Goal: Information Seeking & Learning: Learn about a topic

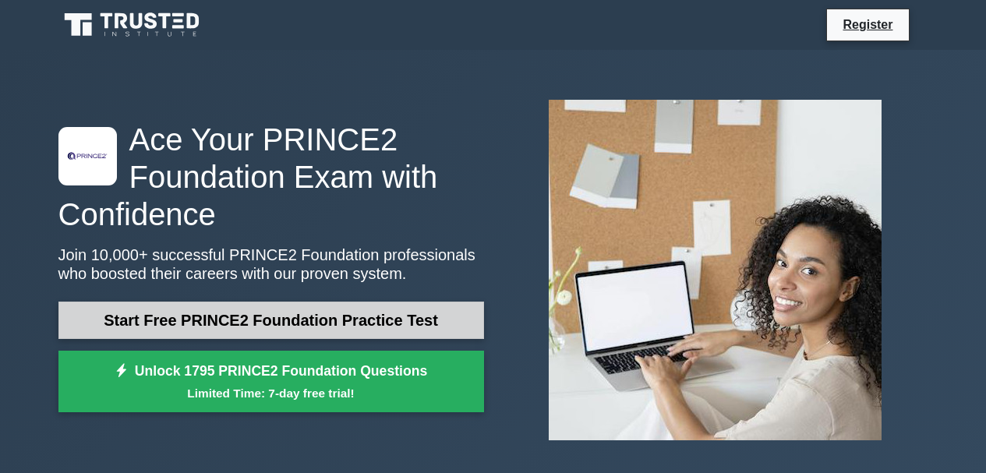
click at [318, 317] on link "Start Free PRINCE2 Foundation Practice Test" at bounding box center [271, 320] width 426 height 37
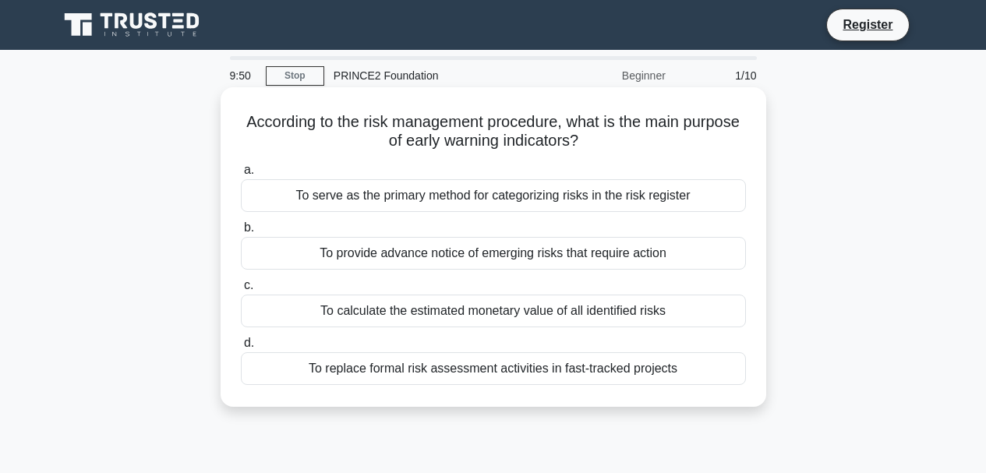
click at [570, 204] on div "To serve as the primary method for categorizing risks in the risk register" at bounding box center [493, 195] width 505 height 33
click at [241, 175] on input "a. To serve as the primary method for categorizing risks in the risk register" at bounding box center [241, 170] width 0 height 10
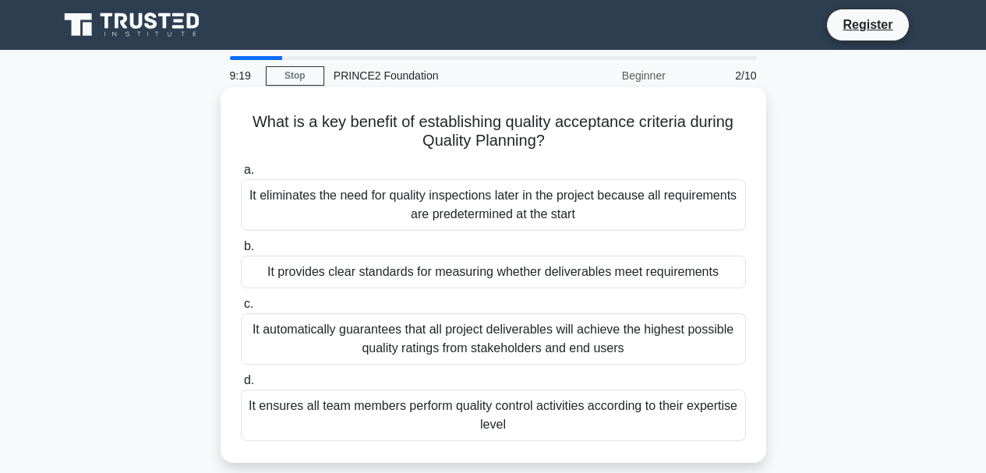
click at [660, 274] on div "It provides clear standards for measuring whether deliverables meet requirements" at bounding box center [493, 272] width 505 height 33
click at [241, 252] on input "b. It provides clear standards for measuring whether deliverables meet requirem…" at bounding box center [241, 247] width 0 height 10
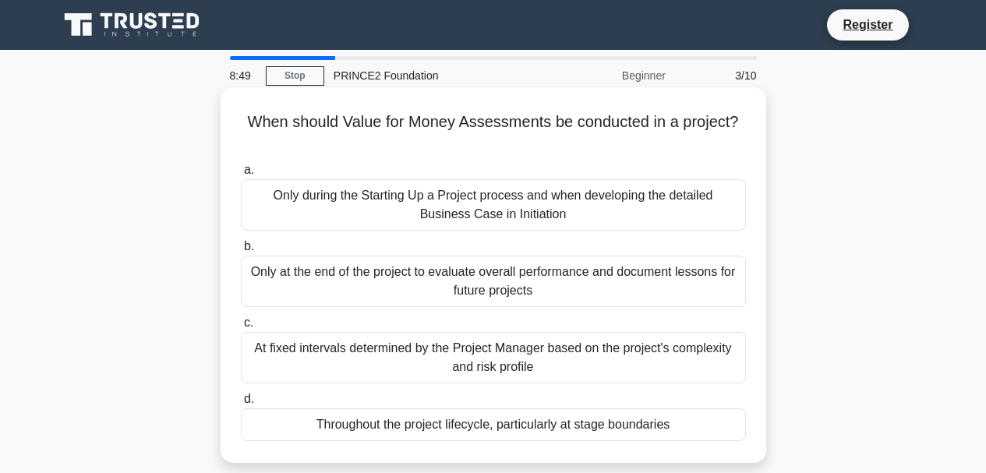
click at [642, 362] on div "At fixed intervals determined by the Project Manager based on the project's com…" at bounding box center [493, 357] width 505 height 51
click at [241, 328] on input "c. At fixed intervals determined by the Project Manager based on the project's …" at bounding box center [241, 323] width 0 height 10
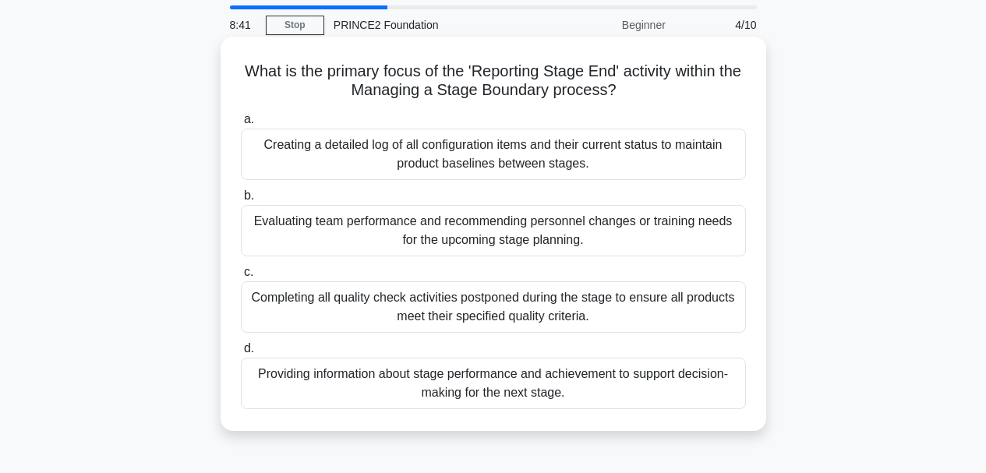
scroll to position [78, 0]
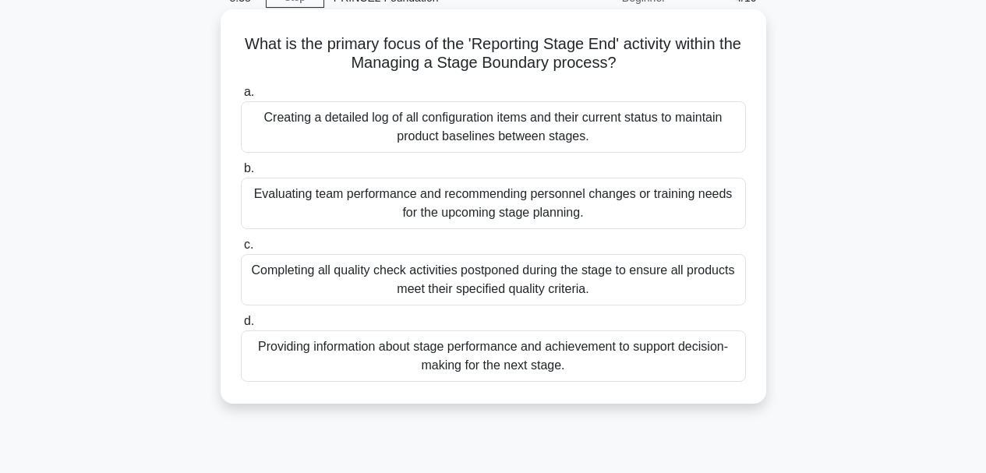
click at [641, 224] on div "Evaluating team performance and recommending personnel changes or training need…" at bounding box center [493, 203] width 505 height 51
click at [241, 174] on input "b. Evaluating team performance and recommending personnel changes or training n…" at bounding box center [241, 169] width 0 height 10
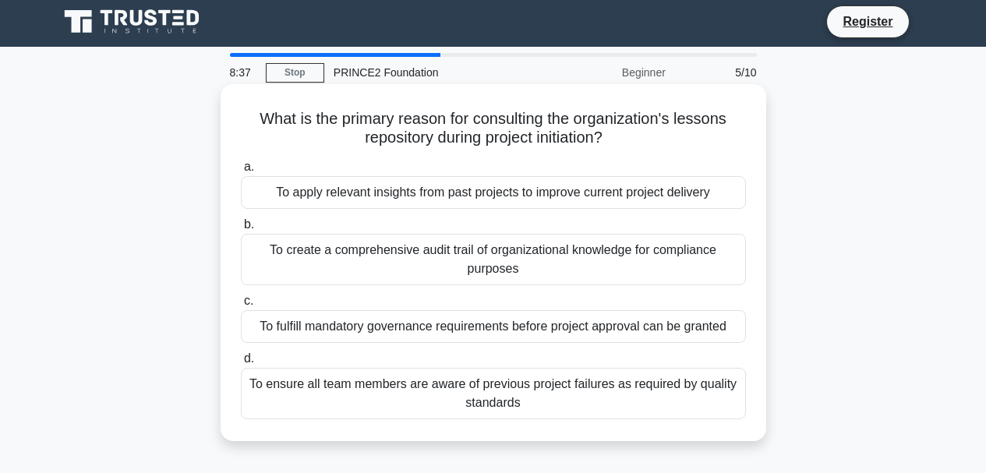
scroll to position [0, 0]
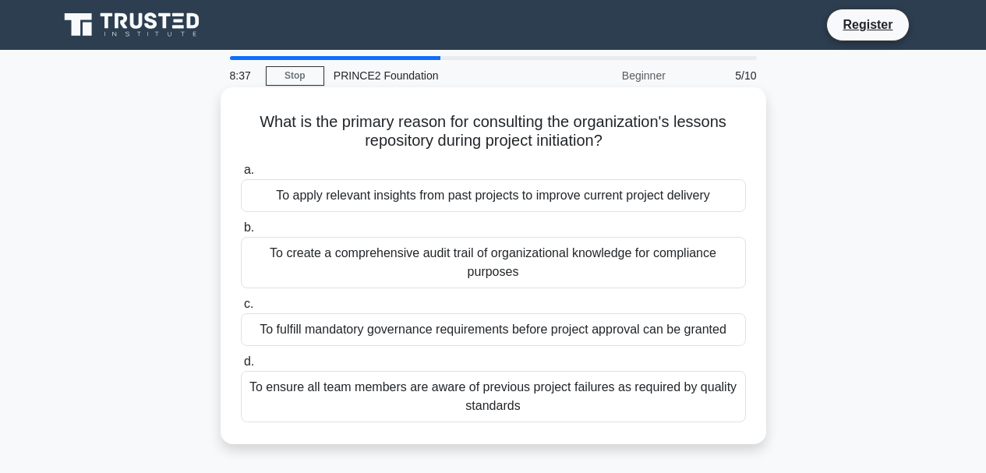
click at [632, 281] on div "To create a comprehensive audit trail of organizational knowledge for complianc…" at bounding box center [493, 262] width 505 height 51
click at [241, 233] on input "b. To create a comprehensive audit trail of organizational knowledge for compli…" at bounding box center [241, 228] width 0 height 10
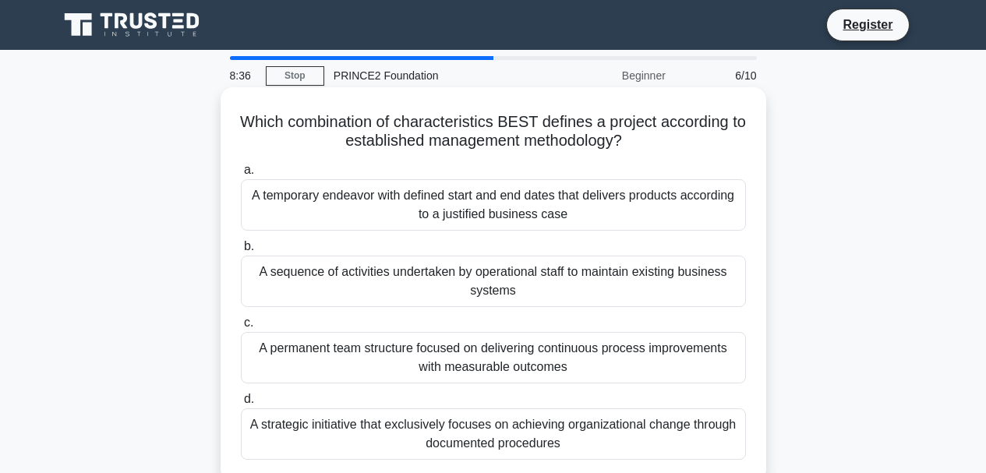
click at [613, 342] on div "A permanent team structure focused on delivering continuous process improvement…" at bounding box center [493, 357] width 505 height 51
click at [241, 328] on input "c. A permanent team structure focused on delivering continuous process improvem…" at bounding box center [241, 323] width 0 height 10
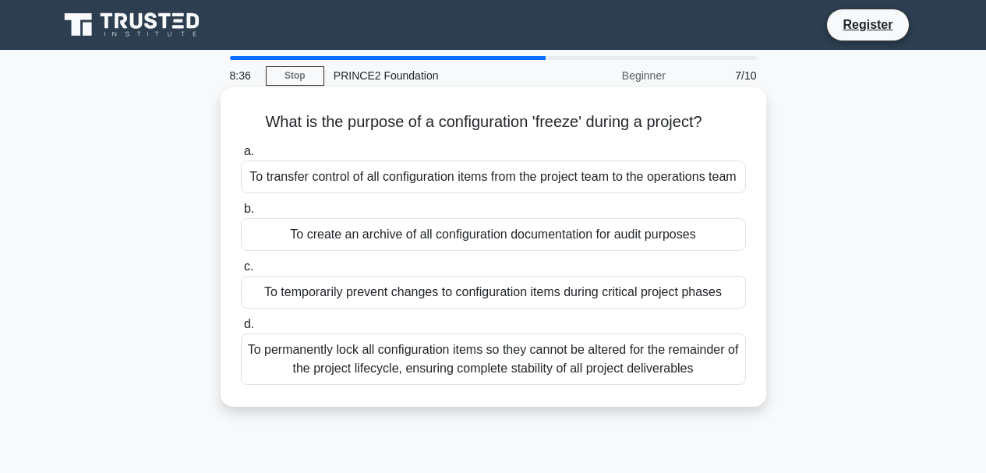
click at [614, 309] on div "To temporarily prevent changes to configuration items during critical project p…" at bounding box center [493, 292] width 505 height 33
click at [241, 272] on input "c. To temporarily prevent changes to configuration items during critical projec…" at bounding box center [241, 267] width 0 height 10
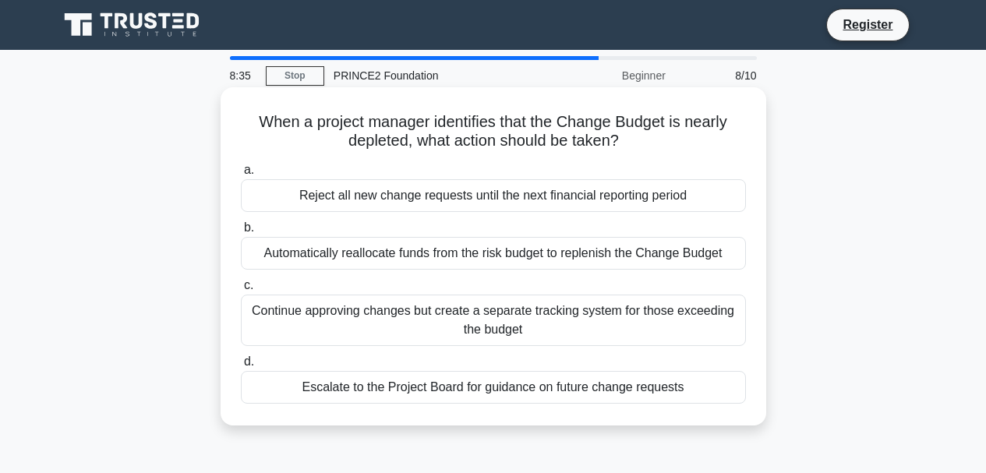
click at [621, 385] on div "Escalate to the Project Board for guidance on future change requests" at bounding box center [493, 387] width 505 height 33
click at [607, 322] on div "Continue approving changes but create a separate tracking system for those exce…" at bounding box center [493, 320] width 505 height 51
click at [241, 291] on input "c. Continue approving changes but create a separate tracking system for those e…" at bounding box center [241, 286] width 0 height 10
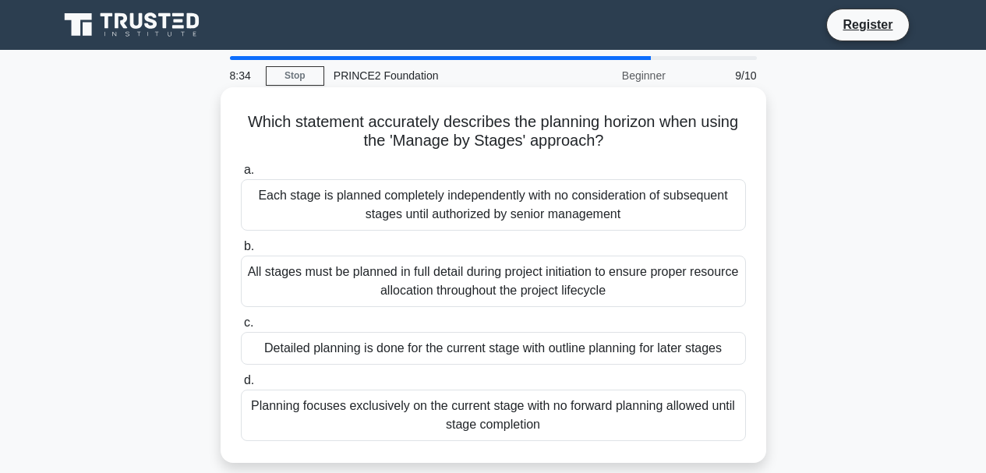
click at [621, 204] on div "Each stage is planned completely independently with no consideration of subsequ…" at bounding box center [493, 204] width 505 height 51
click at [241, 175] on input "a. Each stage is planned completely independently with no consideration of subs…" at bounding box center [241, 170] width 0 height 10
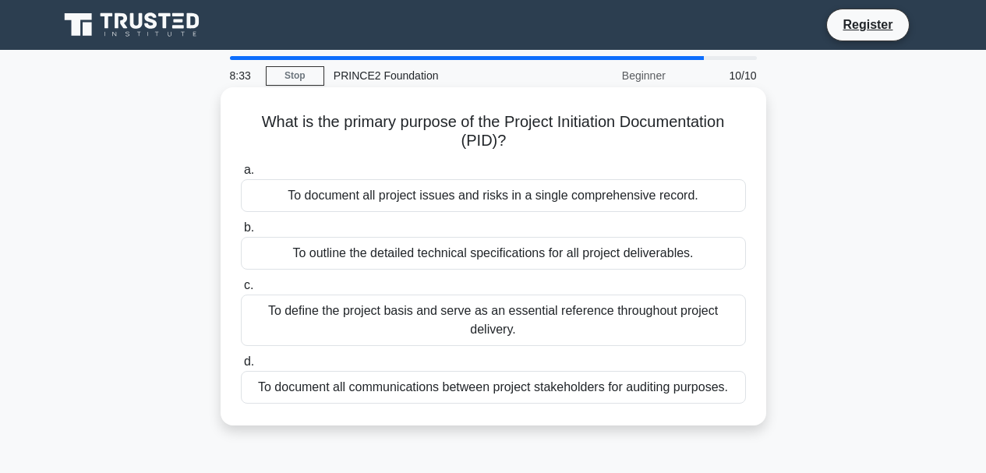
click at [616, 274] on div "a. To document all project issues and risks in a single comprehensive record. b…" at bounding box center [494, 283] width 524 height 250
click at [614, 312] on div "To define the project basis and serve as an essential reference throughout proj…" at bounding box center [493, 320] width 505 height 51
click at [241, 291] on input "c. To define the project basis and serve as an essential reference throughout p…" at bounding box center [241, 286] width 0 height 10
